Goal: Task Accomplishment & Management: Manage account settings

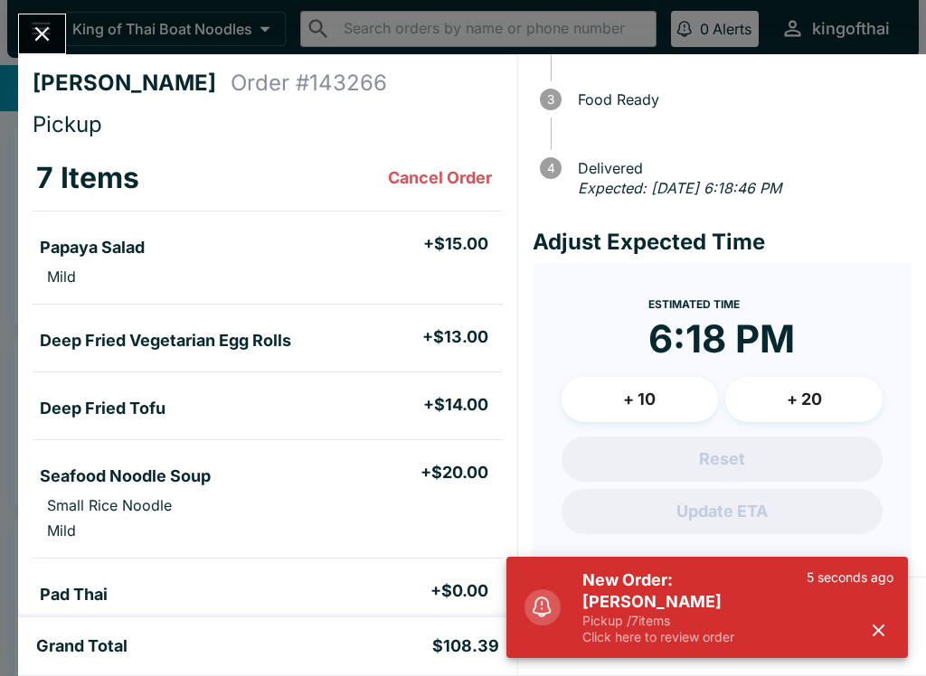
scroll to position [156, 0]
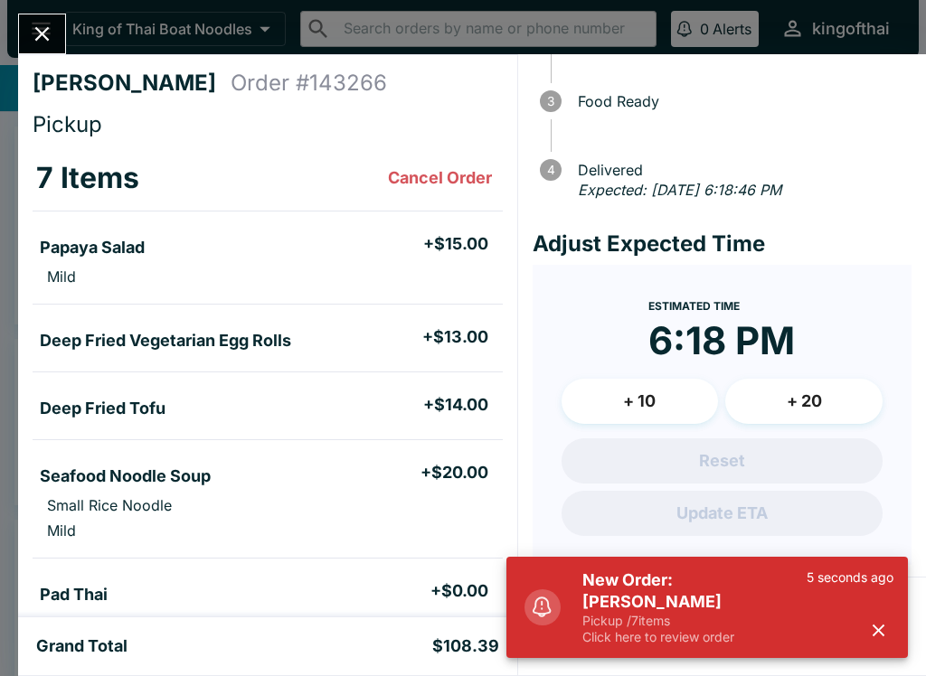
click at [892, 630] on button "button" at bounding box center [879, 631] width 30 height 30
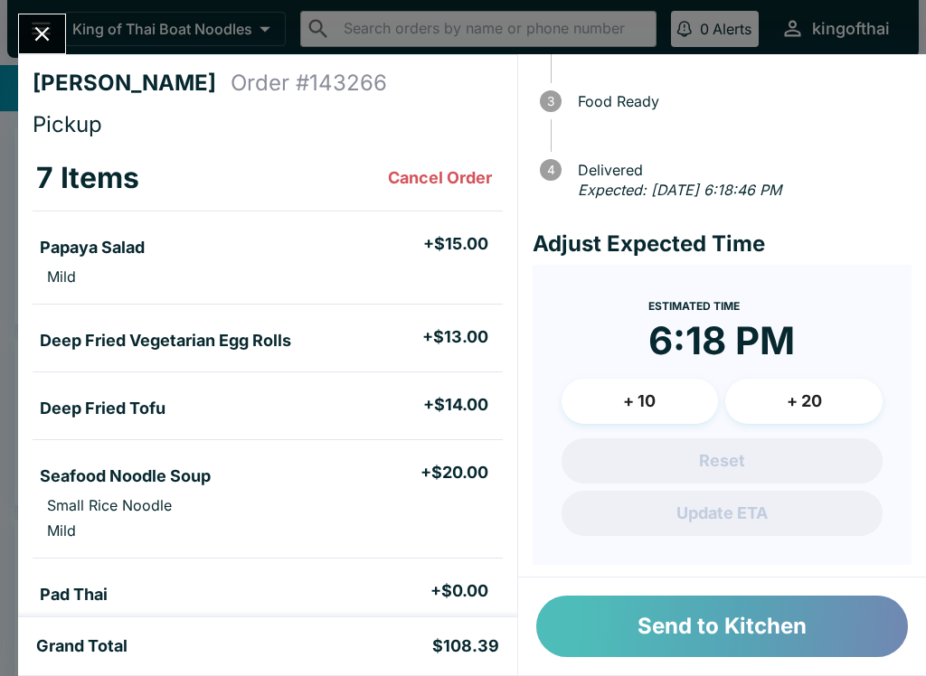
click at [826, 624] on button "Send to Kitchen" at bounding box center [722, 626] width 372 height 61
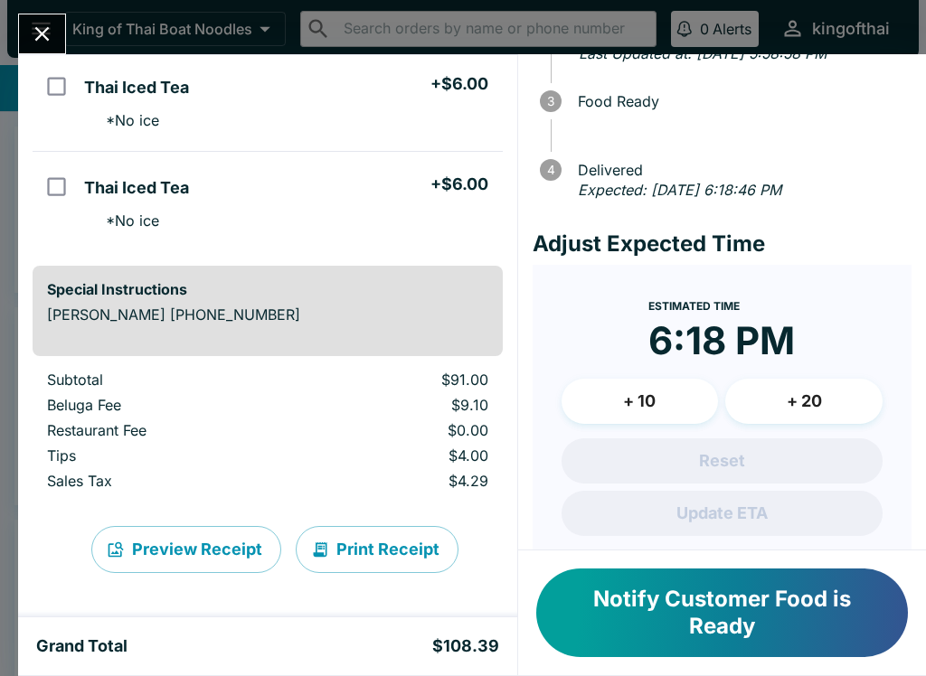
scroll to position [658, 0]
click at [42, 25] on icon "Close" at bounding box center [42, 34] width 24 height 24
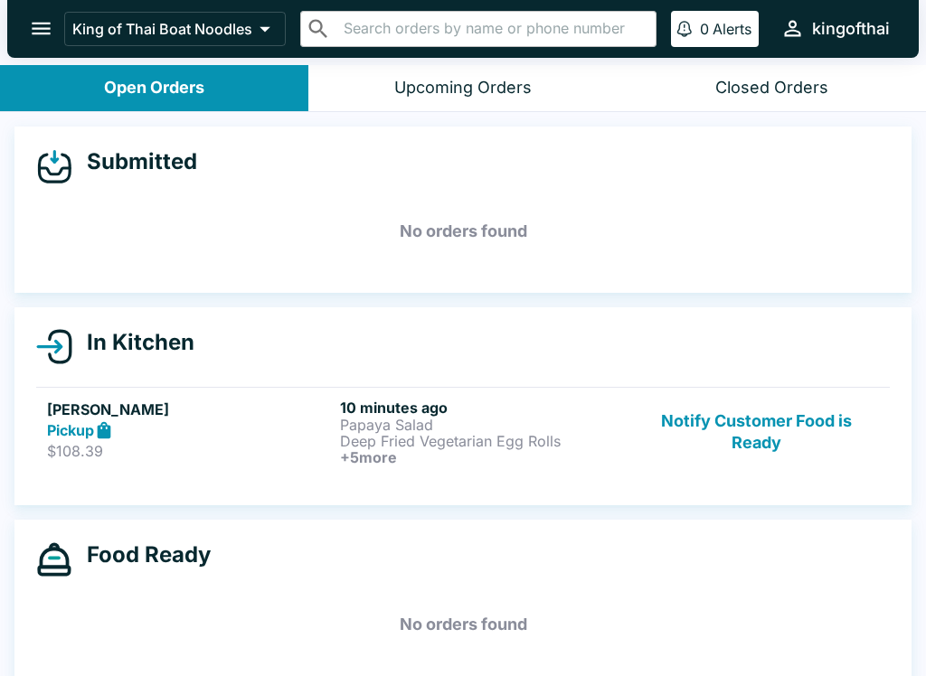
click at [494, 422] on p "Papaya Salad" at bounding box center [483, 425] width 286 height 16
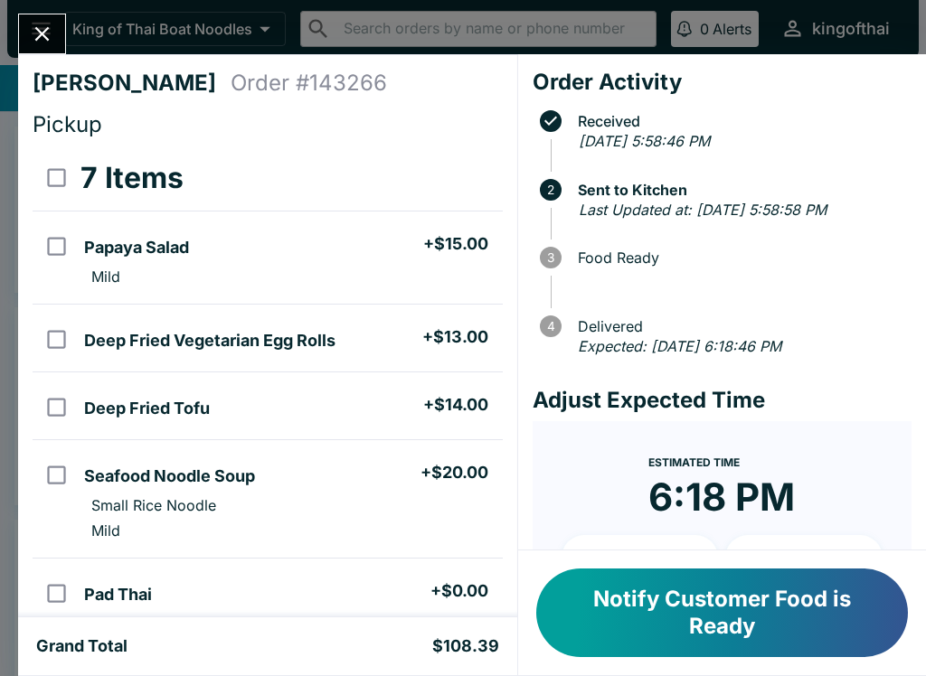
click at [427, 159] on th "7 Items" at bounding box center [289, 179] width 425 height 66
click at [795, 600] on button "Notify Customer Food is Ready" at bounding box center [722, 613] width 372 height 89
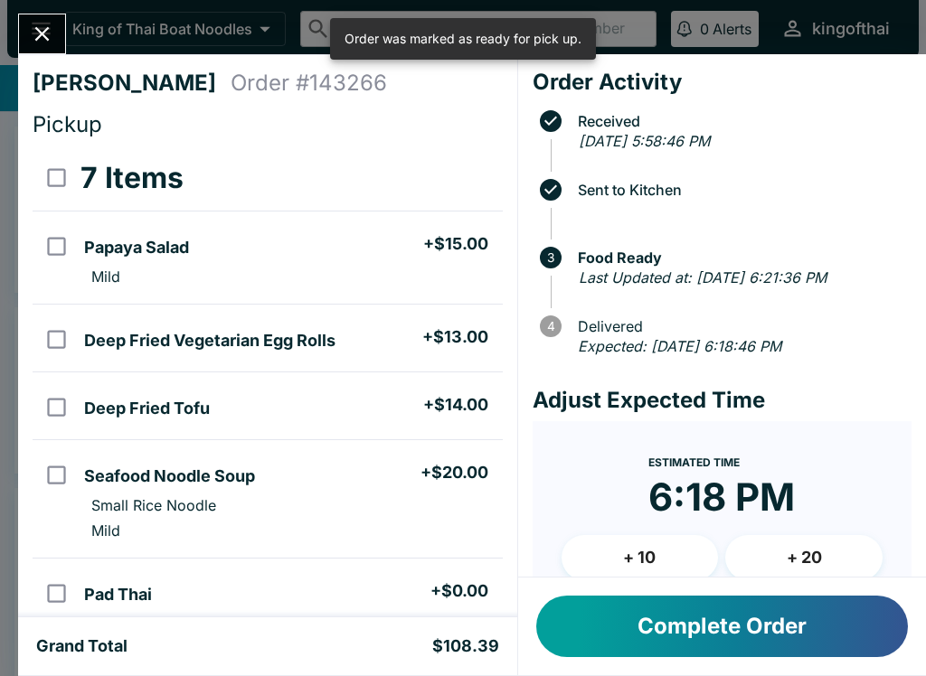
click at [25, 23] on button "Close" at bounding box center [42, 33] width 46 height 39
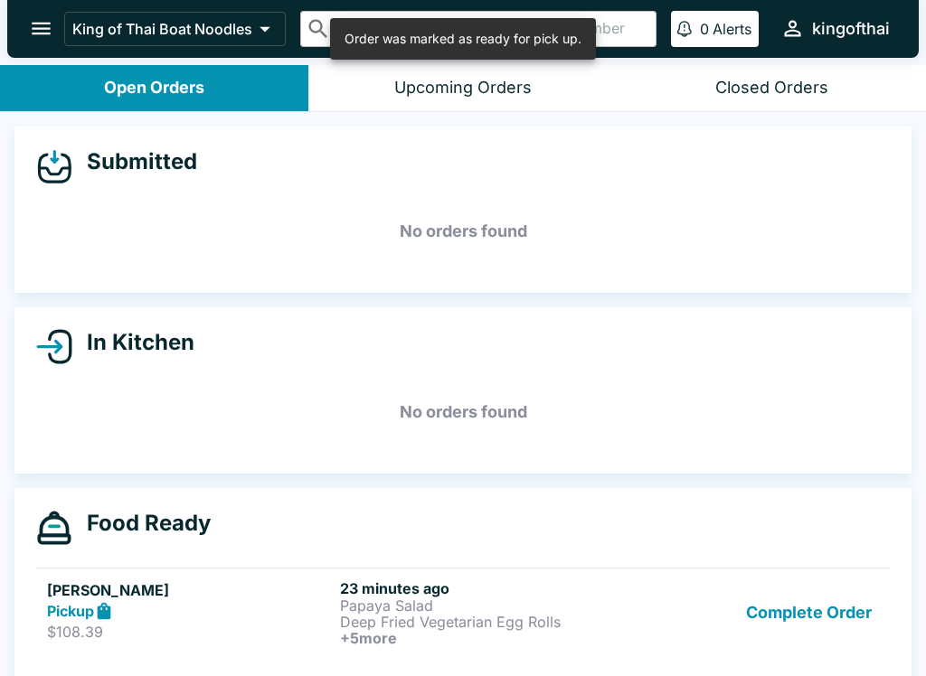
click at [488, 633] on h6 "+ 5 more" at bounding box center [483, 638] width 286 height 16
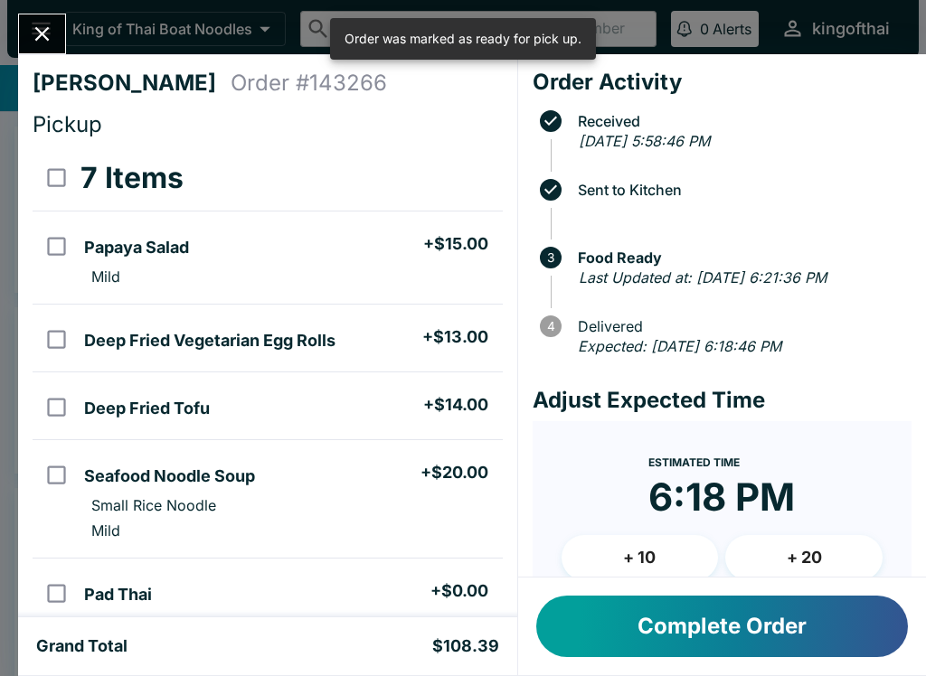
click at [845, 639] on button "Complete Order" at bounding box center [722, 626] width 372 height 61
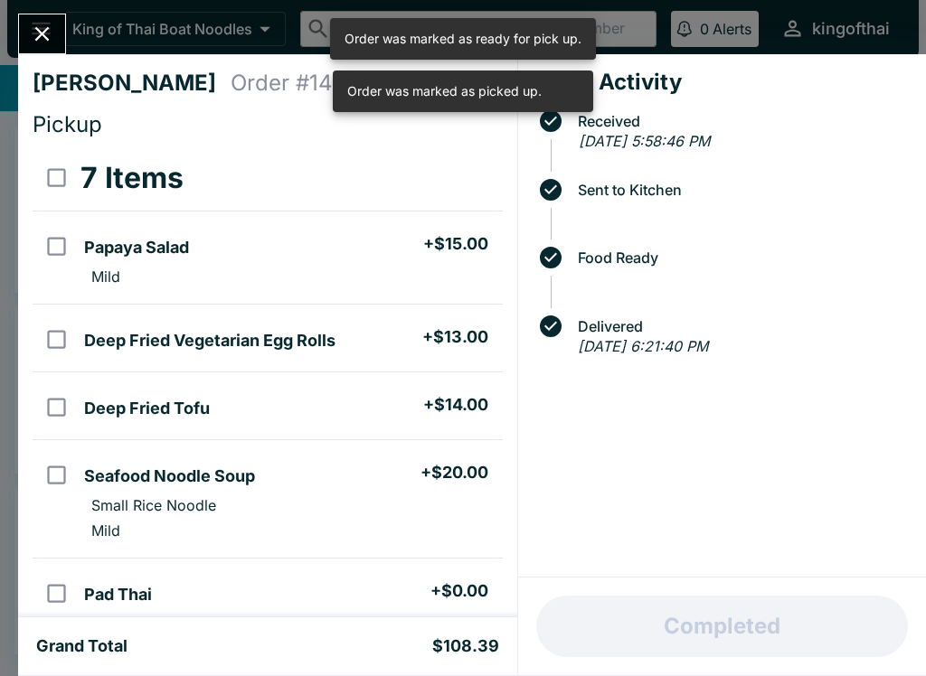
click at [45, 2] on div "[PERSON_NAME] Order # 143266 Pickup 7 Items Papaya Salad + $15.00 Mild Deep Fri…" at bounding box center [463, 338] width 926 height 676
